Goal: Find contact information: Find contact information

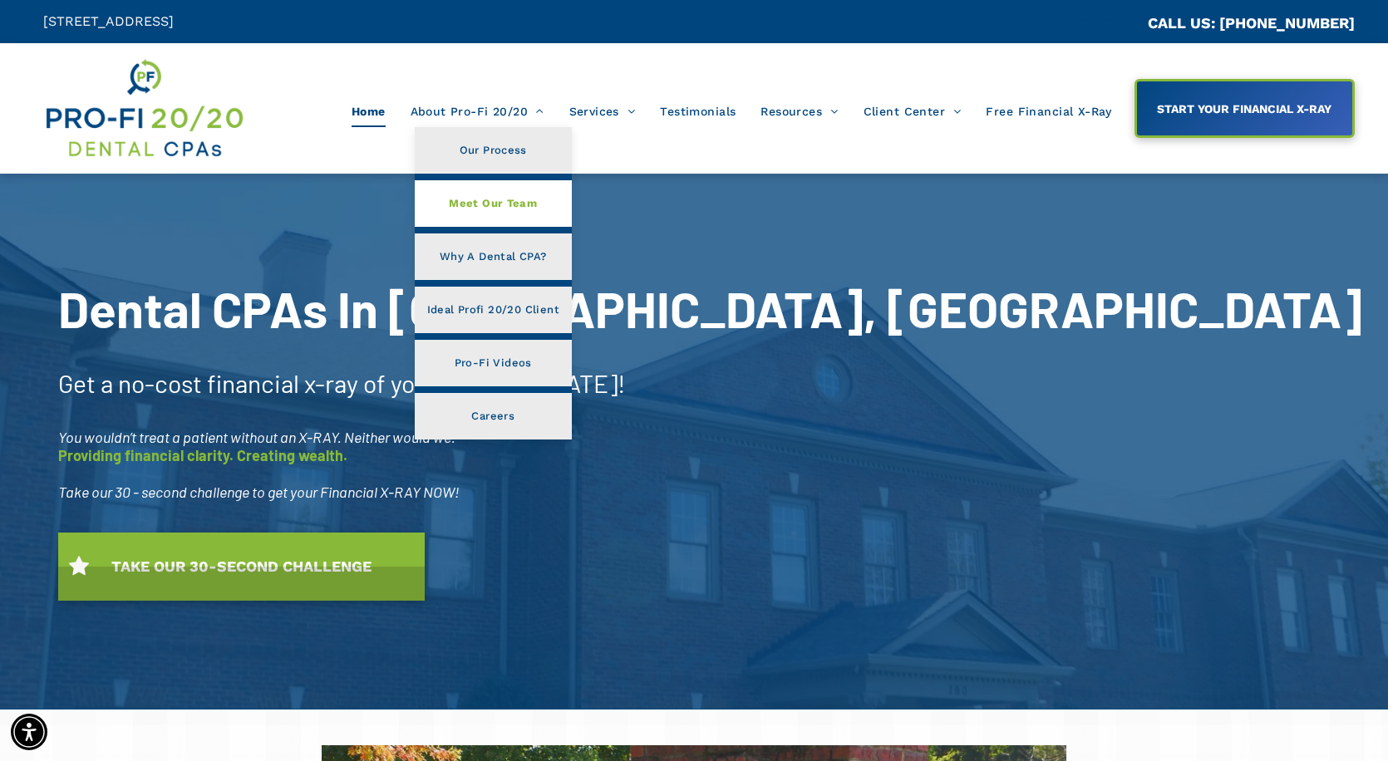
click at [471, 204] on span "Meet Our Team" at bounding box center [493, 204] width 88 height 22
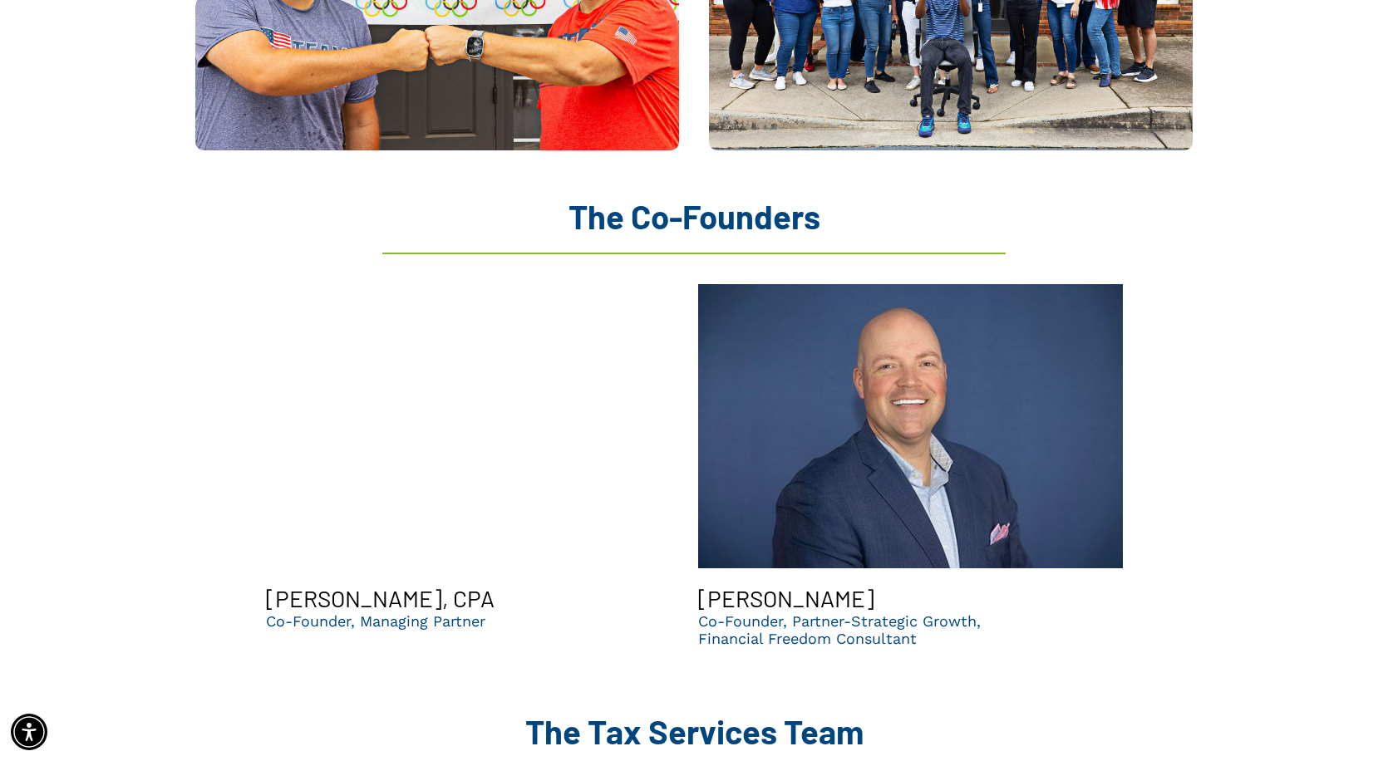
scroll to position [1496, 0]
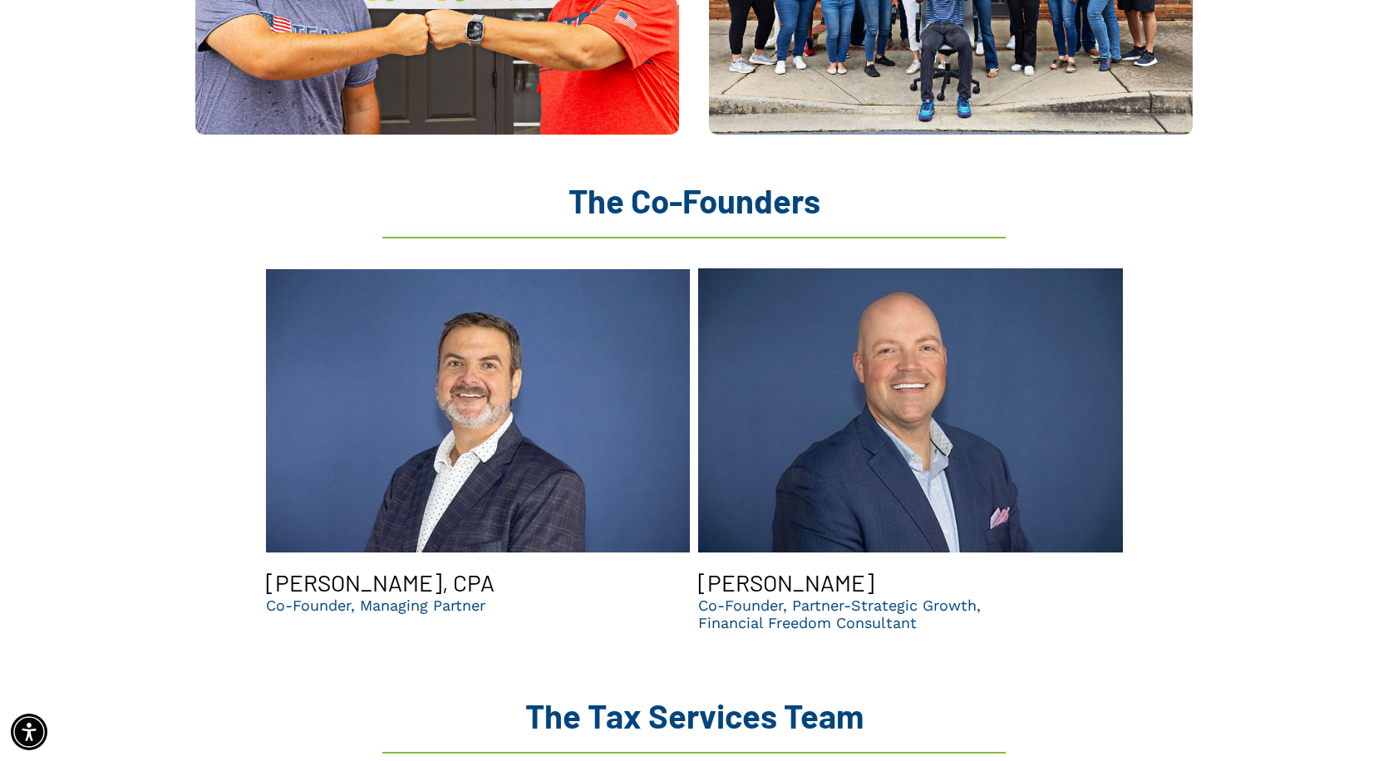
click at [844, 490] on link "Chris Sands smiling | Top dental support organization | CPA firm in GA" at bounding box center [910, 410] width 425 height 291
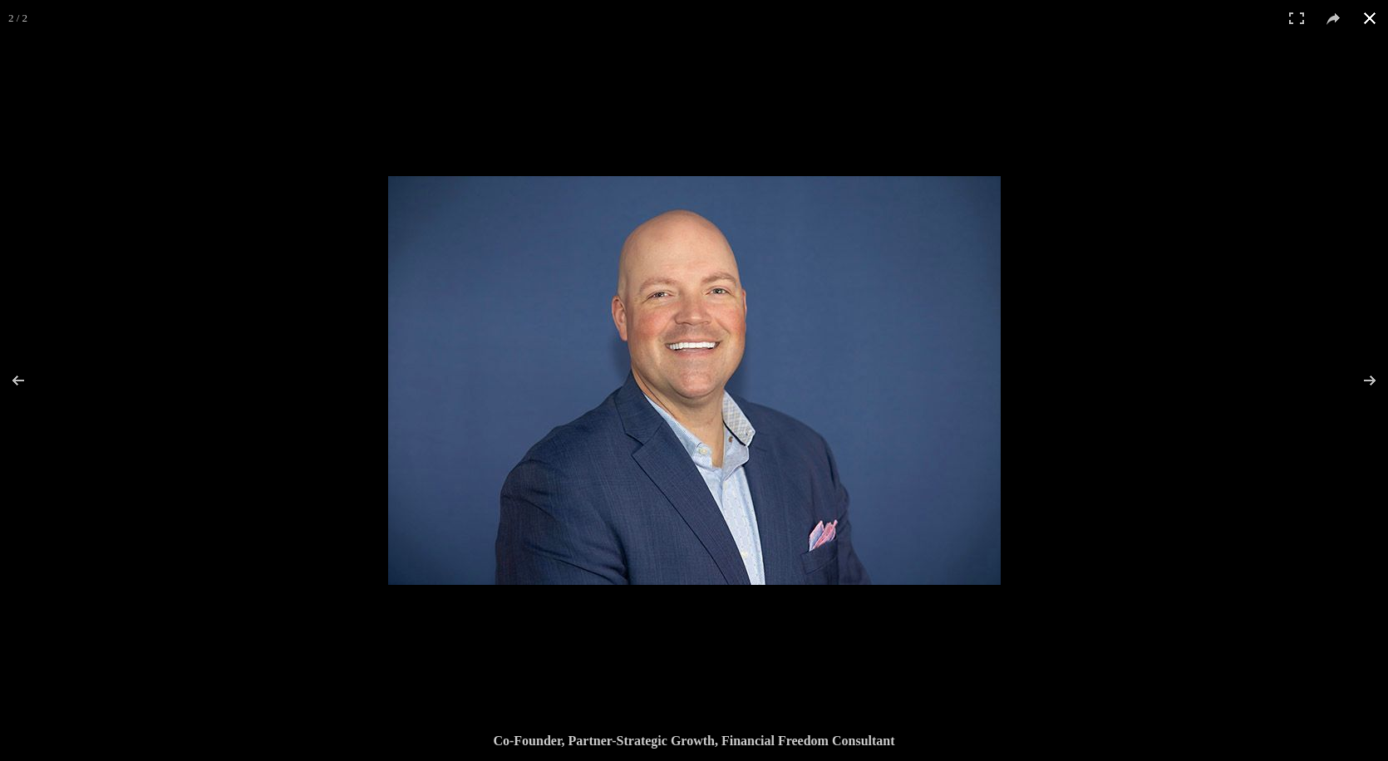
click at [1171, 302] on div at bounding box center [1082, 556] width 1388 height 761
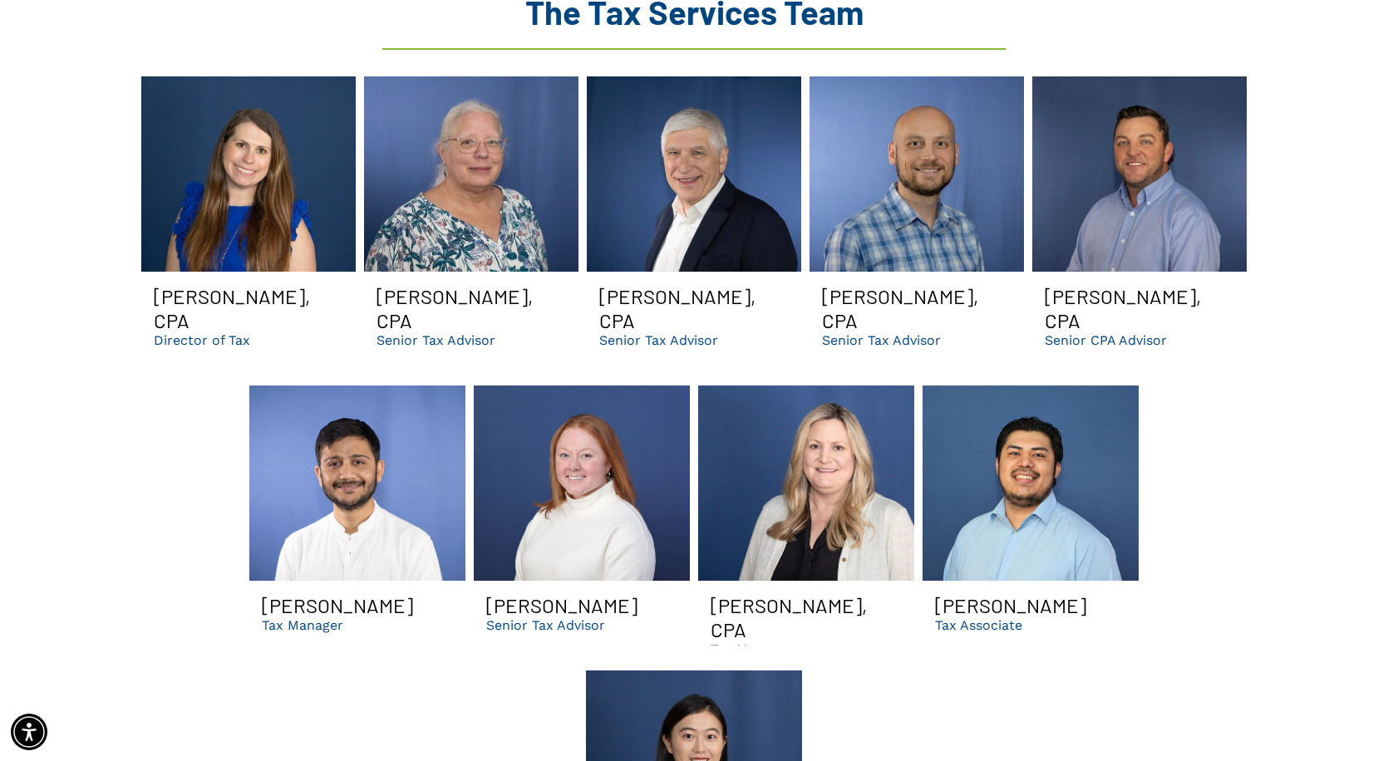
scroll to position [2161, 0]
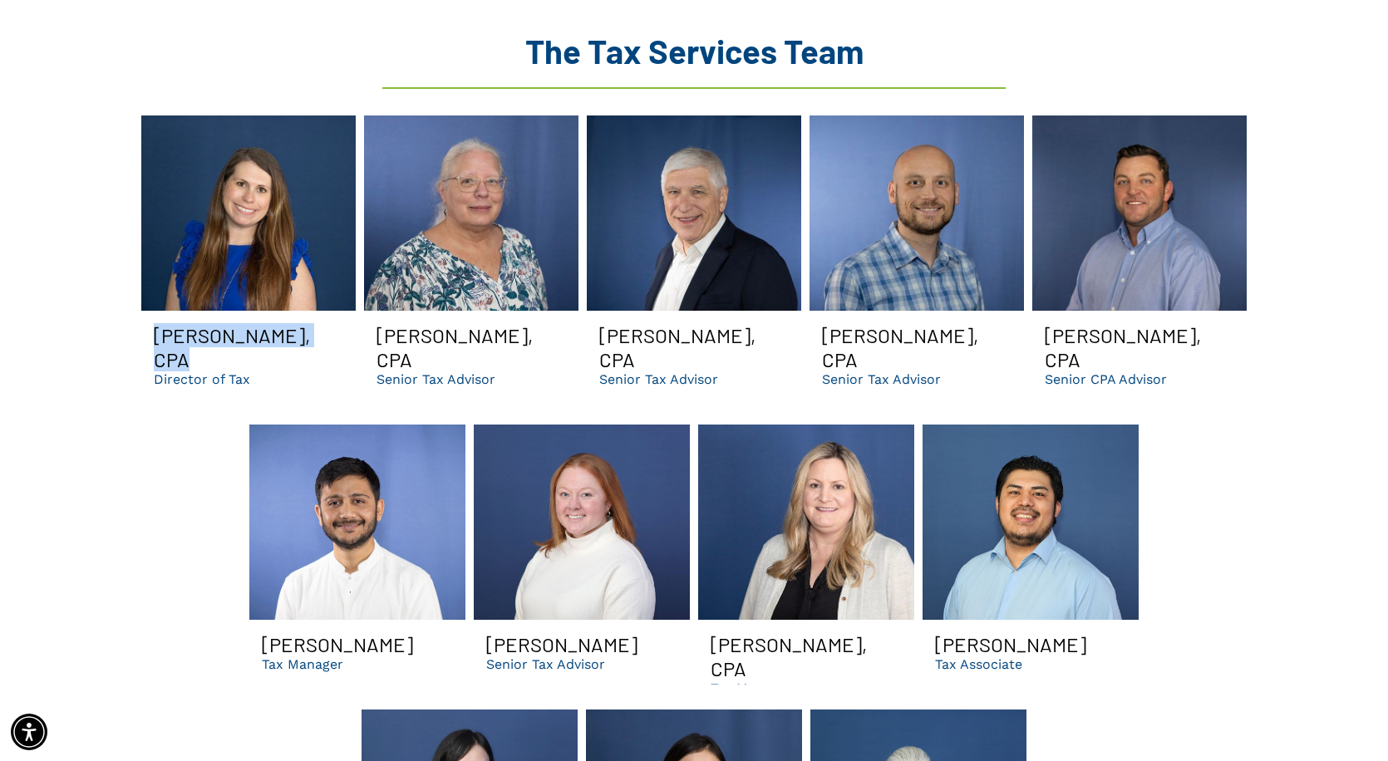
drag, startPoint x: 196, startPoint y: 303, endPoint x: 308, endPoint y: 307, distance: 112.3
copy h3 "Michelle Lafrinere"
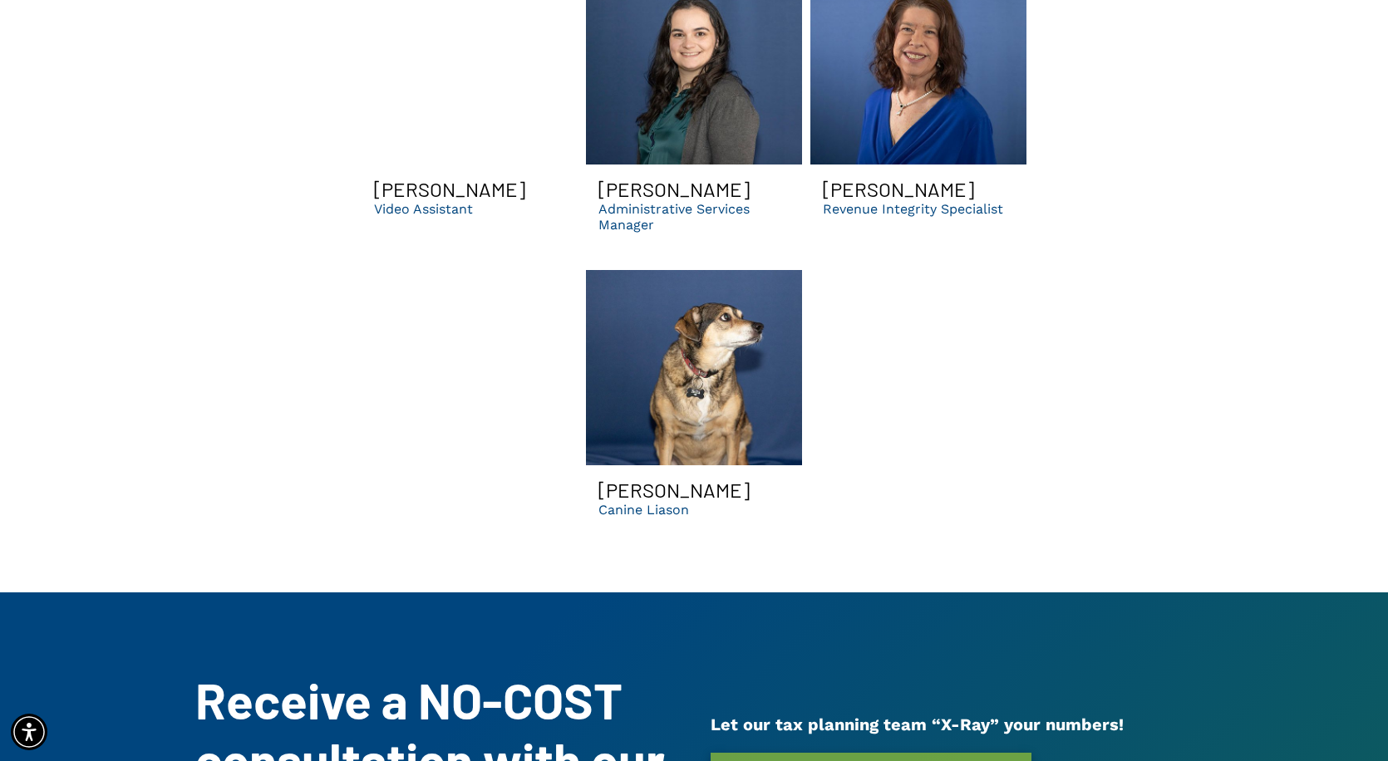
scroll to position [5867, 0]
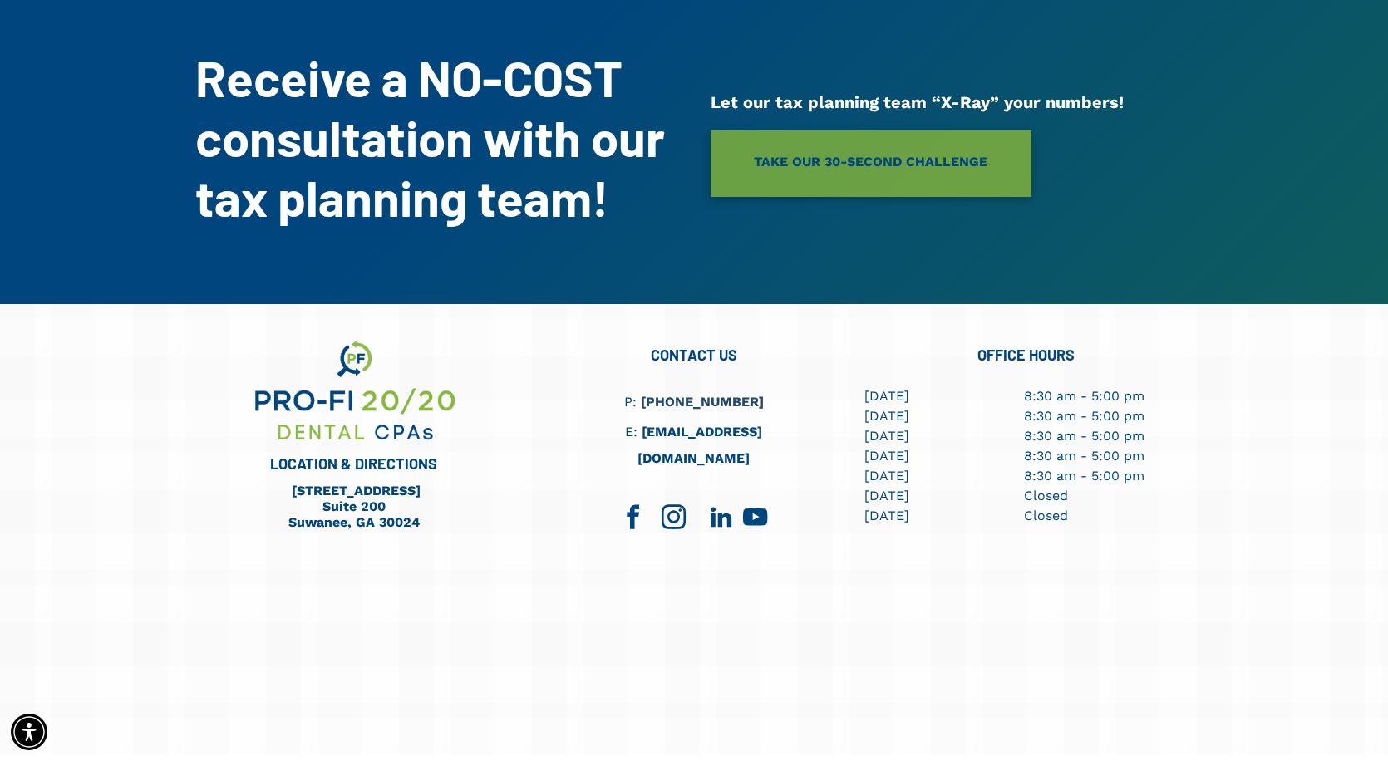
click at [713, 499] on span "linkedin" at bounding box center [720, 517] width 37 height 37
